Goal: Find contact information: Find contact information

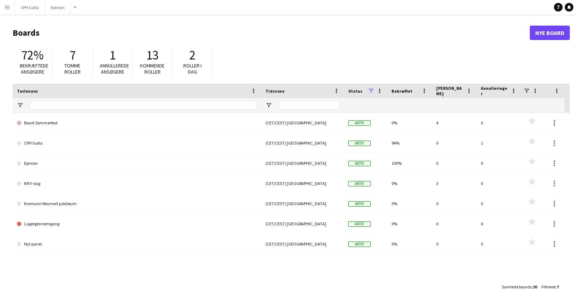
click at [6, 8] on app-icon "Menu" at bounding box center [7, 7] width 6 height 6
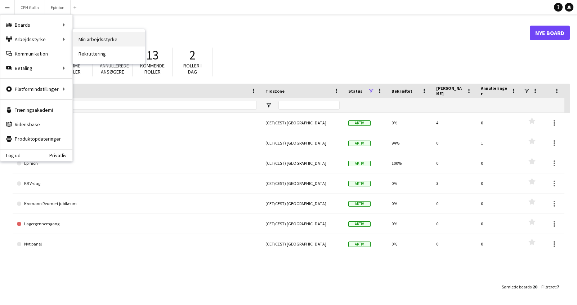
click at [94, 37] on link "Min arbejdsstyrke" at bounding box center [109, 39] width 72 height 14
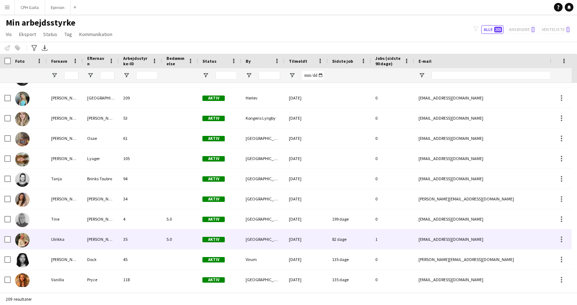
click at [112, 237] on div "[PERSON_NAME]" at bounding box center [101, 239] width 36 height 20
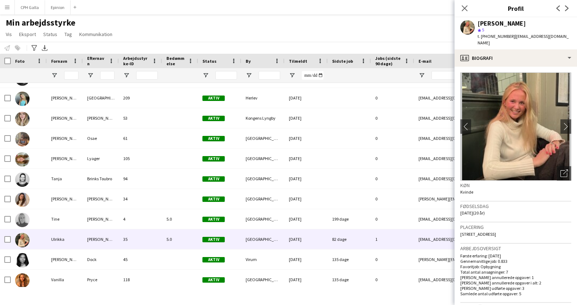
click at [466, 27] on app-user-avatar at bounding box center [467, 27] width 14 height 14
click at [504, 24] on div "[PERSON_NAME]" at bounding box center [501, 23] width 48 height 6
drag, startPoint x: 551, startPoint y: 35, endPoint x: 520, endPoint y: 40, distance: 31.3
click at [517, 41] on app-profile-header "Ulrikka [PERSON_NAME] star 5 t. [PHONE_NUMBER] | [EMAIL_ADDRESS][DOMAIN_NAME]" at bounding box center [515, 33] width 122 height 32
click at [551, 20] on div "Ulrikka [PERSON_NAME] star 5 t. [PHONE_NUMBER] | [EMAIL_ADDRESS][DOMAIN_NAME]" at bounding box center [515, 33] width 122 height 32
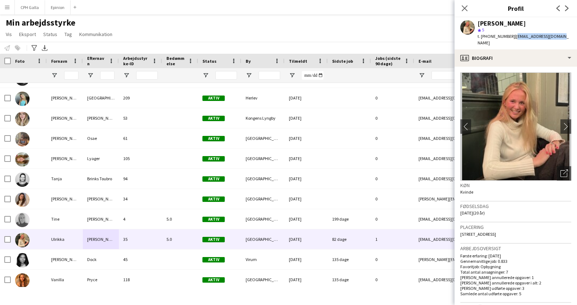
drag, startPoint x: 549, startPoint y: 36, endPoint x: 507, endPoint y: 38, distance: 41.8
click at [507, 38] on span "| [EMAIL_ADDRESS][DOMAIN_NAME]" at bounding box center [522, 39] width 91 height 12
copy span "[EMAIL_ADDRESS][DOMAIN_NAME]"
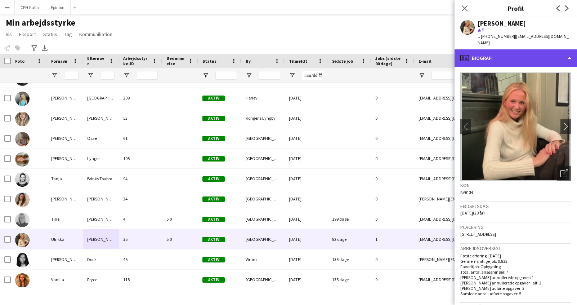
click at [552, 56] on div "profile Biografi" at bounding box center [515, 57] width 122 height 17
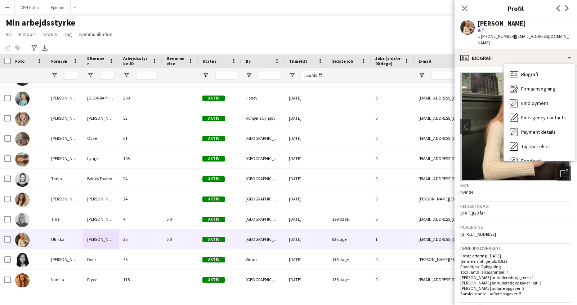
click at [546, 24] on div "[PERSON_NAME]" at bounding box center [524, 23] width 94 height 6
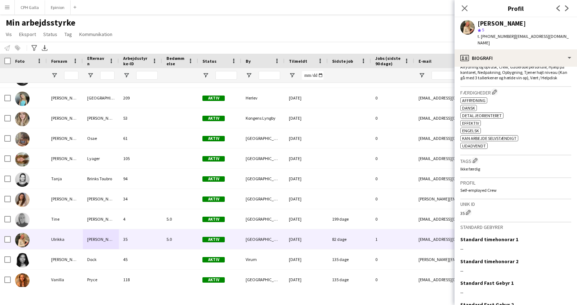
scroll to position [249, 0]
